Goal: Information Seeking & Learning: Learn about a topic

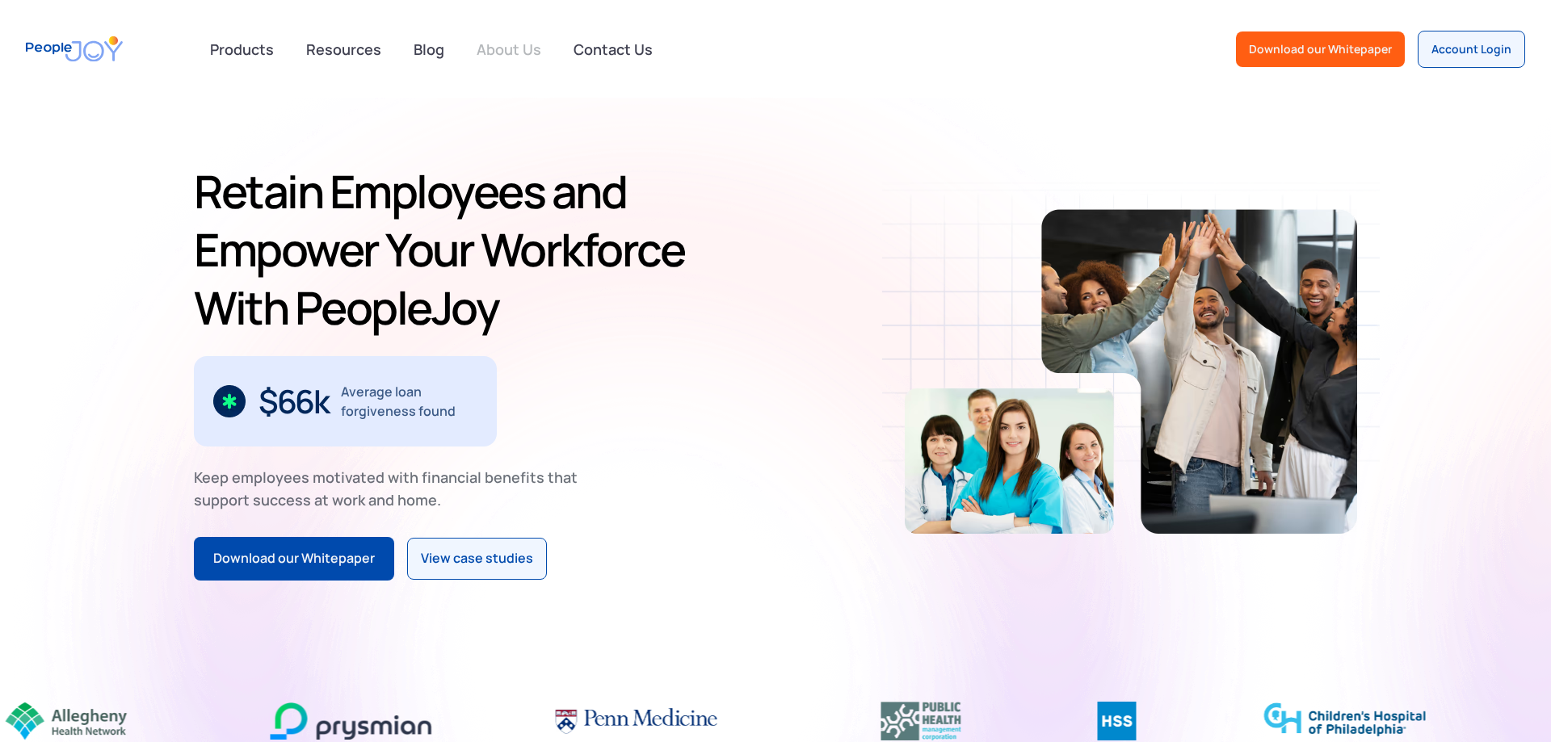
click at [493, 55] on link "About Us" at bounding box center [509, 49] width 84 height 36
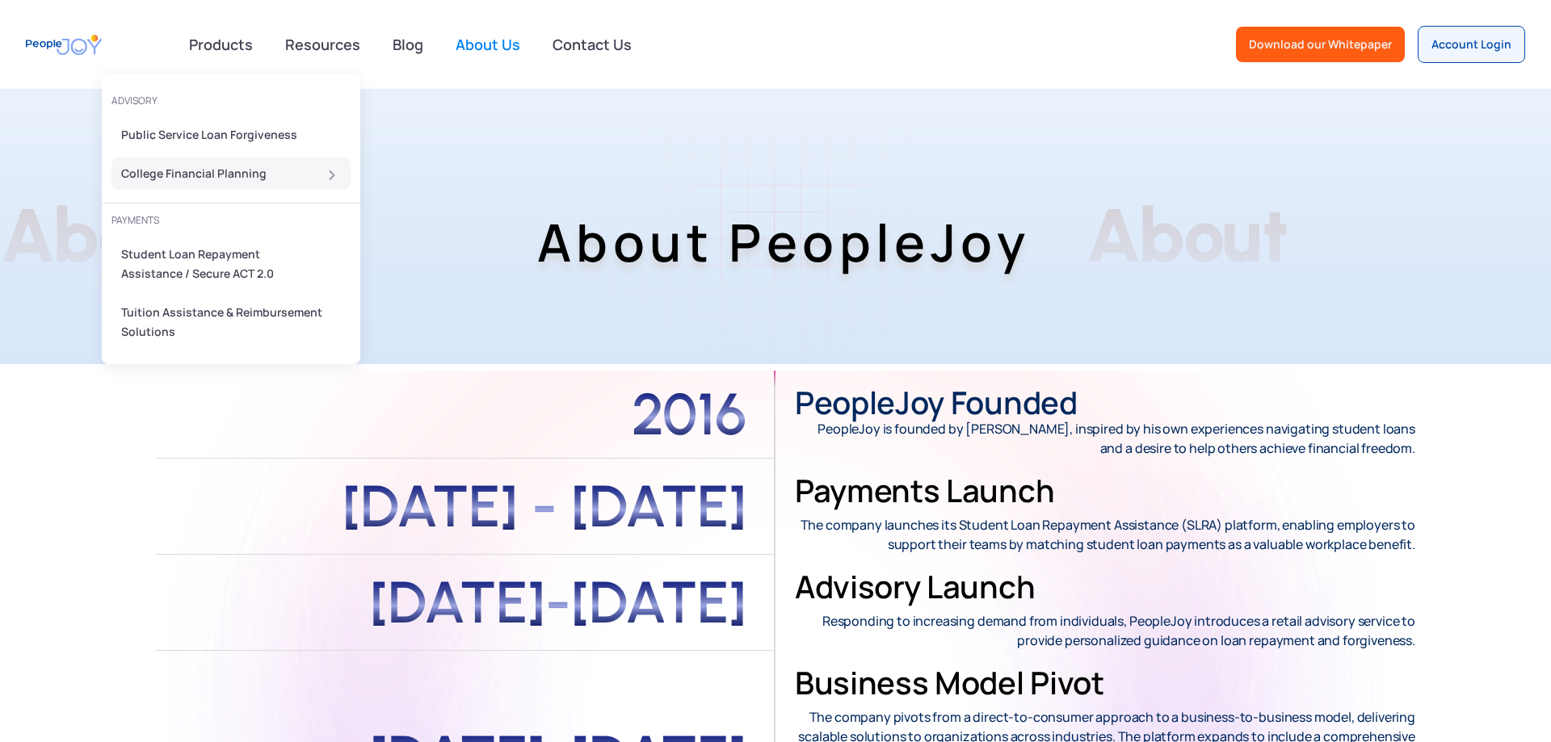
click at [229, 166] on div "College Financial Planning" at bounding box center [226, 173] width 210 height 19
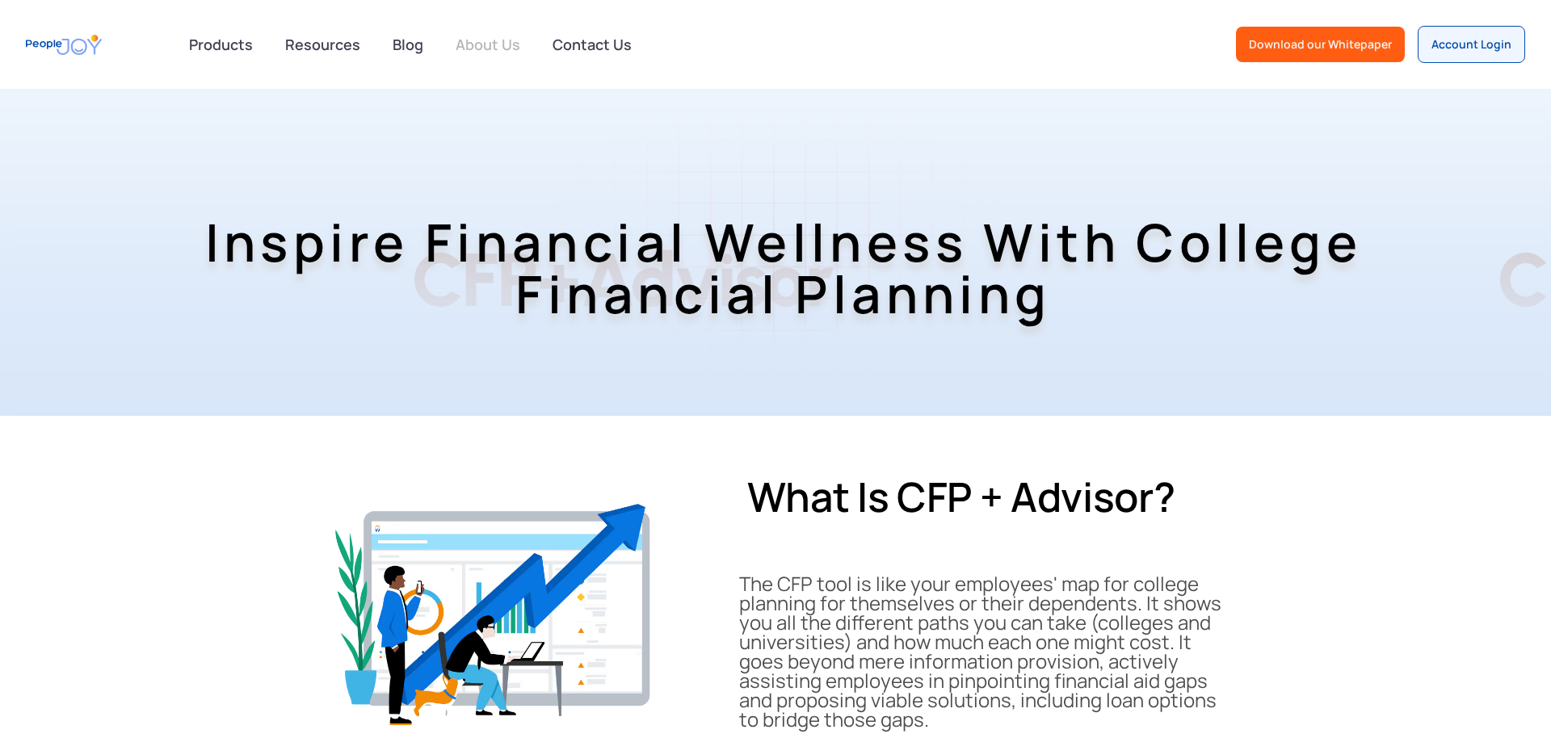
click at [482, 47] on link "About Us" at bounding box center [488, 45] width 84 height 36
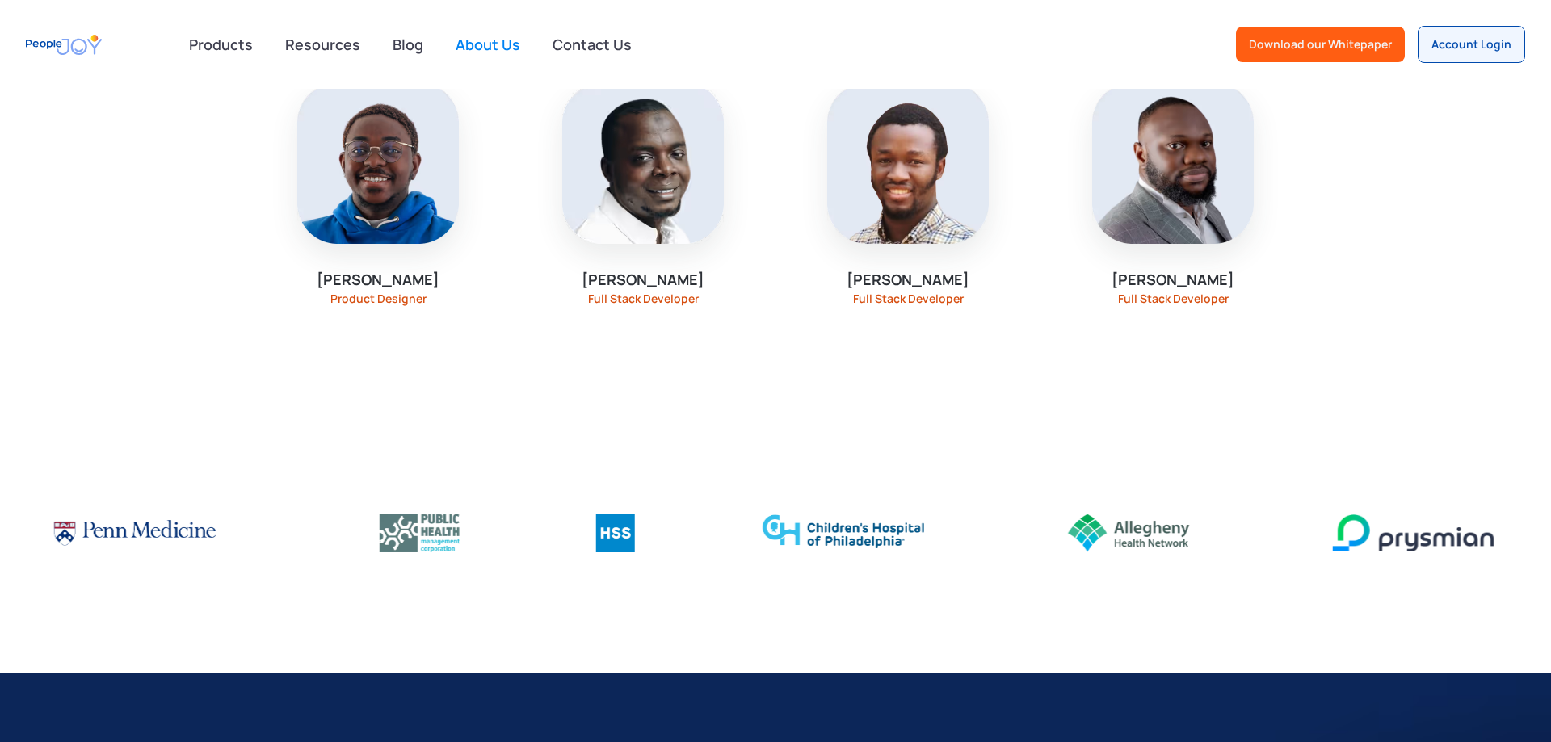
scroll to position [2022, 0]
